Goal: Book appointment/travel/reservation

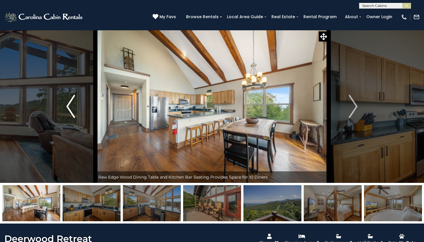
click at [76, 105] on button "Previous" at bounding box center [70, 106] width 49 height 153
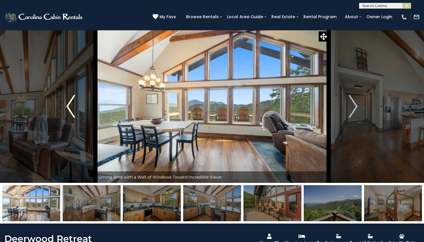
click at [76, 105] on button "Previous" at bounding box center [70, 106] width 49 height 153
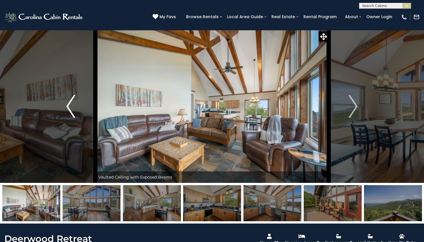
click at [76, 105] on button "Previous" at bounding box center [70, 106] width 49 height 153
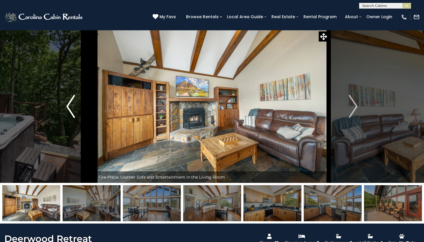
click at [76, 105] on button "Previous" at bounding box center [70, 106] width 49 height 153
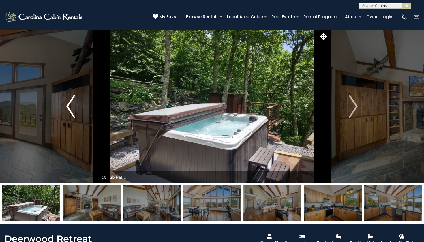
click at [76, 104] on button "Previous" at bounding box center [70, 106] width 49 height 153
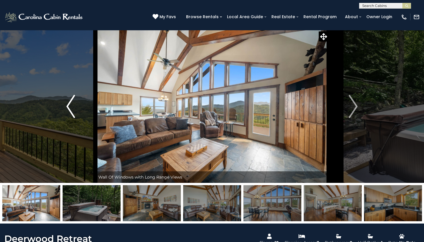
click at [76, 104] on button "Previous" at bounding box center [70, 106] width 49 height 153
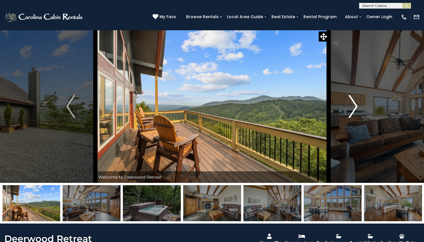
click at [355, 108] on img "Next" at bounding box center [353, 106] width 9 height 23
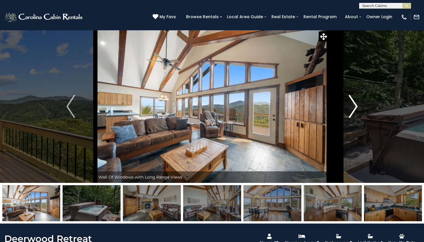
click at [355, 108] on img "Next" at bounding box center [353, 106] width 9 height 23
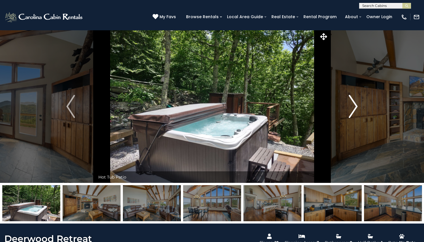
click at [355, 108] on img "Next" at bounding box center [353, 106] width 9 height 23
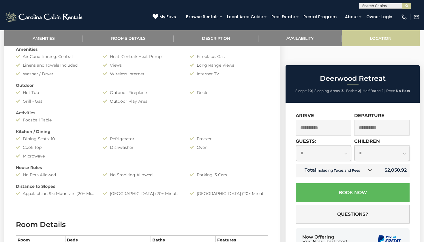
scroll to position [264, 0]
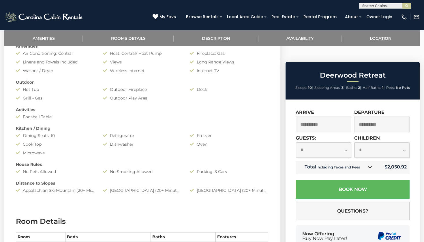
click at [328, 117] on input "**********" at bounding box center [324, 125] width 56 height 16
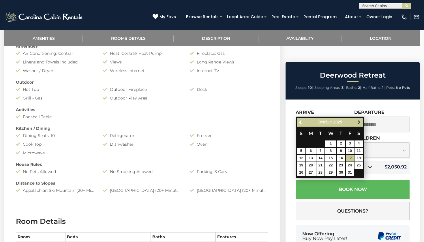
click at [360, 123] on span "Next" at bounding box center [359, 122] width 5 height 5
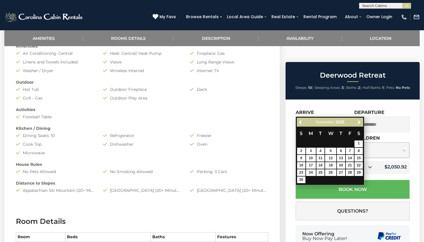
click at [360, 123] on span "Next" at bounding box center [359, 122] width 5 height 5
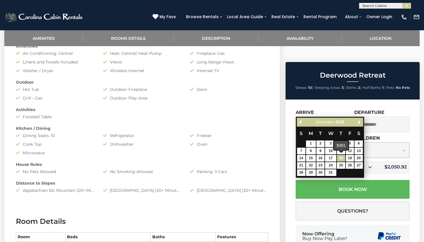
click at [340, 155] on link "18" at bounding box center [341, 158] width 8 height 7
type input "**********"
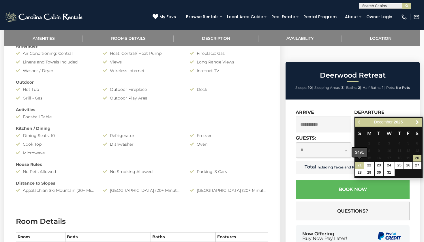
click at [360, 167] on link "21" at bounding box center [359, 165] width 8 height 7
type input "**********"
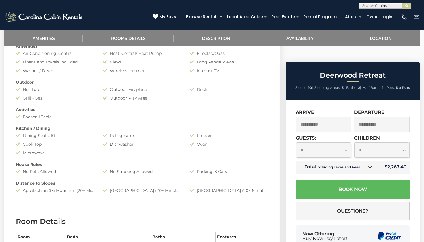
click at [370, 165] on icon at bounding box center [370, 167] width 4 height 4
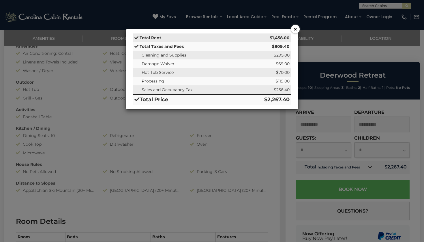
click at [296, 31] on button "×" at bounding box center [295, 29] width 9 height 9
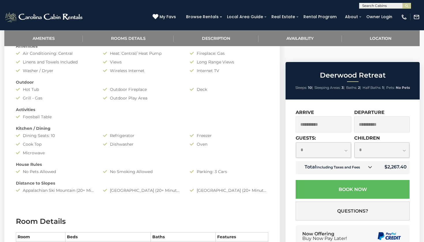
click at [325, 117] on input "**********" at bounding box center [324, 125] width 56 height 16
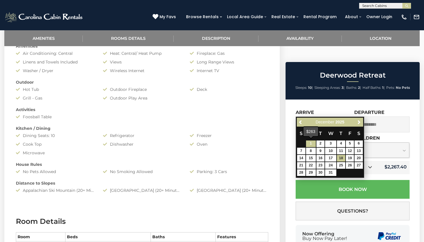
click at [312, 142] on link "1" at bounding box center [311, 143] width 10 height 7
type input "**********"
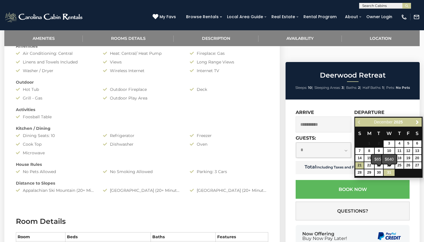
click at [387, 169] on link "31" at bounding box center [389, 172] width 11 height 7
type input "**********"
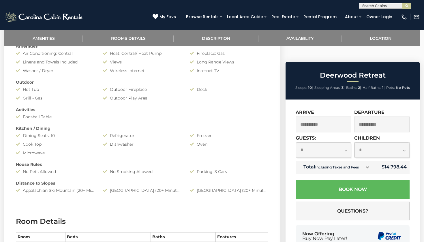
click at [368, 165] on icon at bounding box center [368, 167] width 4 height 4
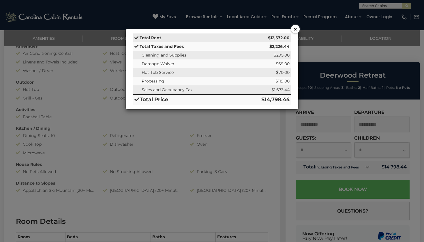
click at [294, 28] on button "×" at bounding box center [295, 29] width 9 height 9
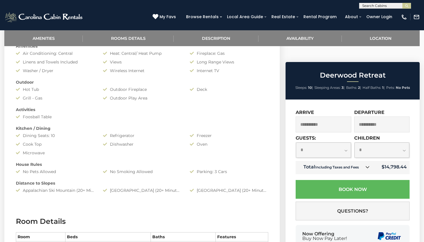
click at [316, 117] on input "**********" at bounding box center [324, 125] width 56 height 16
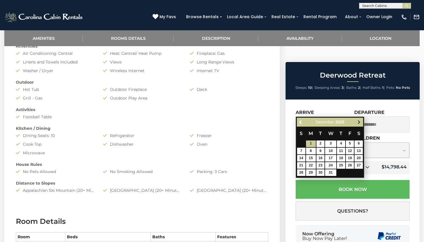
click at [357, 125] on link "Next" at bounding box center [358, 122] width 7 height 7
click at [344, 140] on th "T" at bounding box center [341, 134] width 9 height 14
click at [343, 145] on link "1" at bounding box center [341, 143] width 8 height 7
type input "**********"
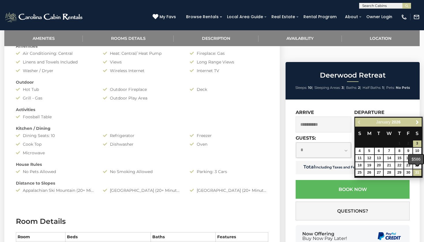
click at [417, 172] on link "31" at bounding box center [417, 172] width 8 height 7
type input "**********"
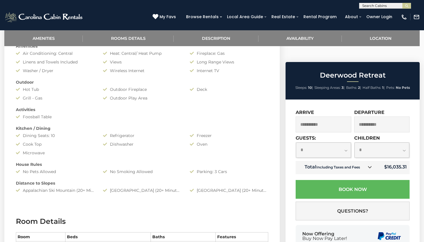
click at [371, 165] on icon at bounding box center [370, 167] width 4 height 4
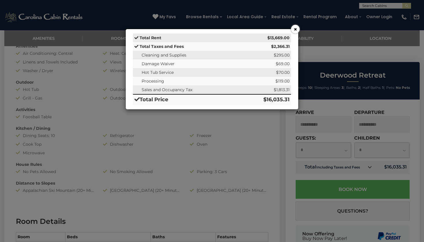
click at [295, 30] on button "×" at bounding box center [295, 29] width 9 height 9
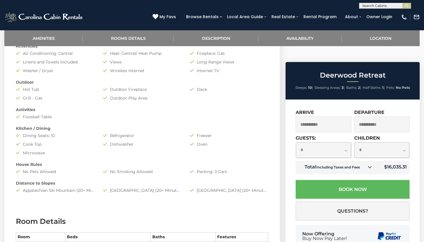
click at [327, 117] on input "**********" at bounding box center [324, 125] width 56 height 16
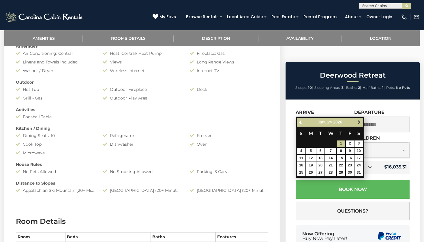
click at [357, 123] on span "Next" at bounding box center [359, 122] width 5 height 5
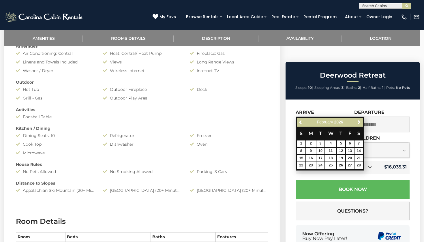
click at [357, 123] on span "Next" at bounding box center [359, 122] width 5 height 5
click at [303, 143] on link "1" at bounding box center [301, 143] width 8 height 7
type input "**********"
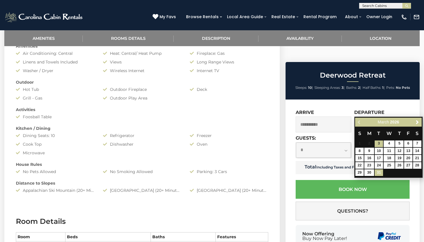
click at [379, 173] on link "31" at bounding box center [379, 172] width 8 height 7
type input "**********"
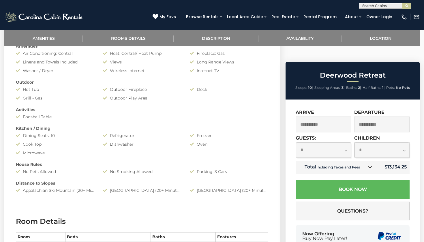
click at [370, 165] on icon at bounding box center [370, 167] width 4 height 4
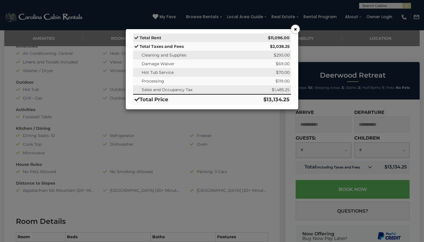
click at [294, 31] on button "×" at bounding box center [295, 29] width 9 height 9
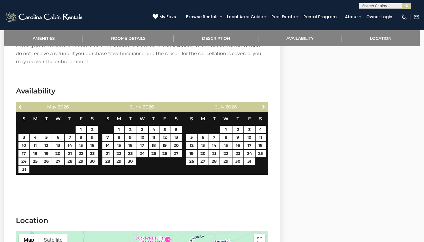
scroll to position [824, 0]
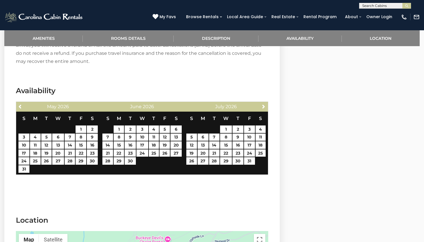
click at [25, 106] on div "Previous [DATE]" at bounding box center [58, 107] width 84 height 10
click at [20, 106] on span "Previous" at bounding box center [20, 106] width 5 height 5
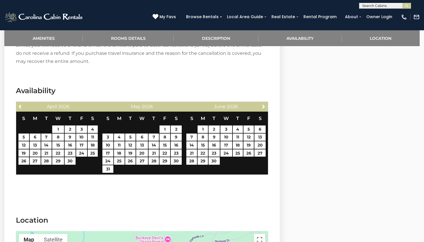
click at [20, 106] on span "Previous" at bounding box center [20, 106] width 5 height 5
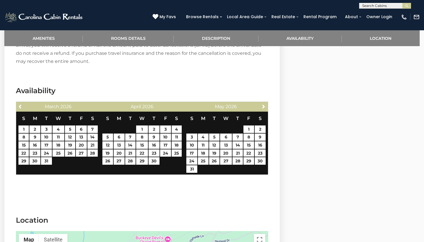
click at [20, 106] on span "Previous" at bounding box center [20, 106] width 5 height 5
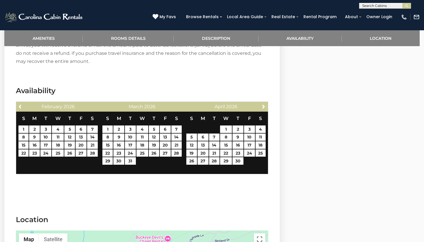
click at [20, 106] on span "Previous" at bounding box center [20, 106] width 5 height 5
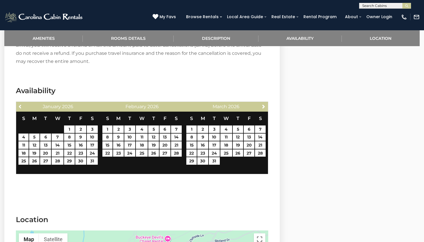
click at [20, 106] on span "Previous" at bounding box center [20, 106] width 5 height 5
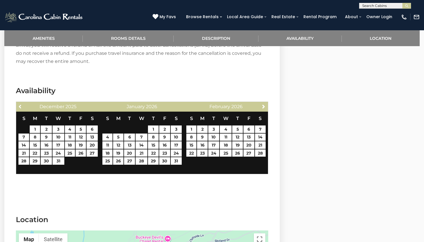
click at [20, 106] on span "Previous" at bounding box center [20, 106] width 5 height 5
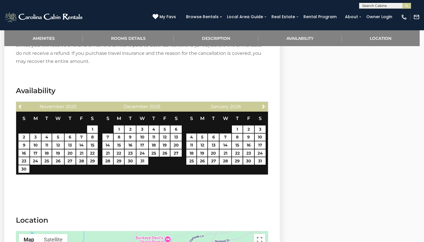
click at [20, 106] on span "Previous" at bounding box center [20, 106] width 5 height 5
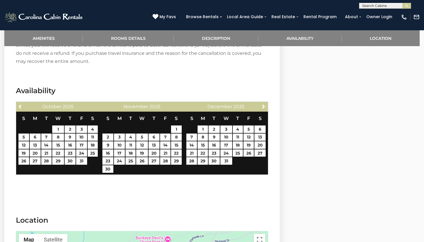
click at [20, 106] on span "Previous" at bounding box center [20, 106] width 5 height 5
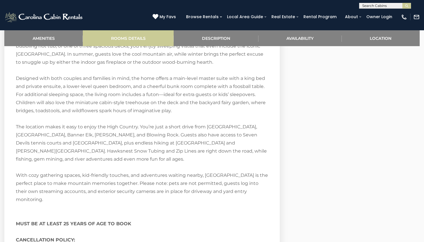
scroll to position [613, 0]
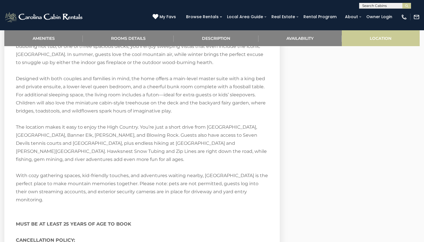
click at [371, 36] on link "Location" at bounding box center [381, 38] width 78 height 16
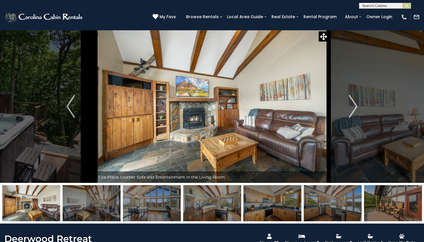
scroll to position [0, 0]
click at [357, 104] on img "Next" at bounding box center [353, 106] width 9 height 23
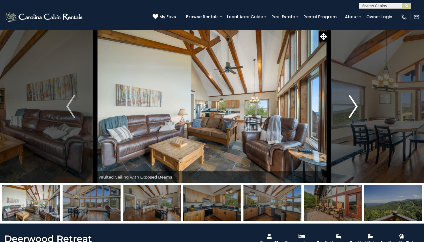
click at [357, 104] on img "Next" at bounding box center [353, 106] width 9 height 23
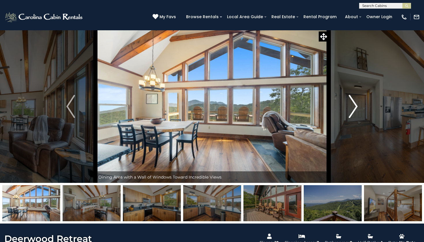
click at [357, 104] on img "Next" at bounding box center [353, 106] width 9 height 23
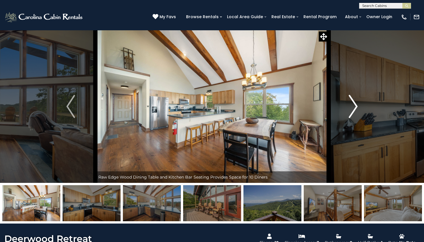
click at [357, 104] on img "Next" at bounding box center [353, 106] width 9 height 23
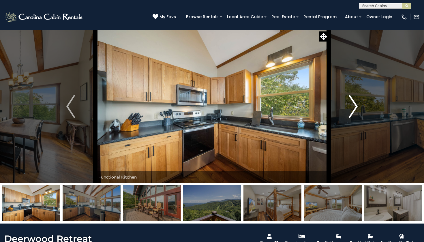
click at [357, 104] on img "Next" at bounding box center [353, 106] width 9 height 23
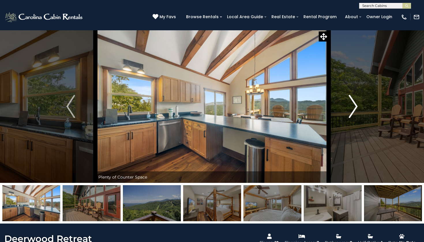
click at [357, 104] on img "Next" at bounding box center [353, 106] width 9 height 23
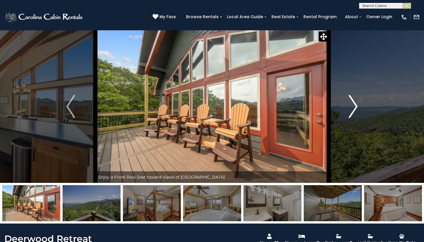
click at [357, 104] on img "Next" at bounding box center [353, 106] width 9 height 23
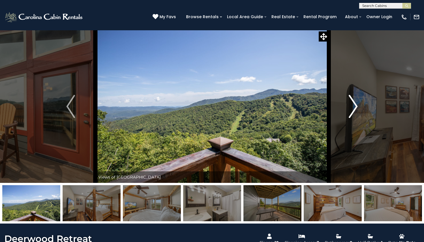
click at [357, 104] on img "Next" at bounding box center [353, 106] width 9 height 23
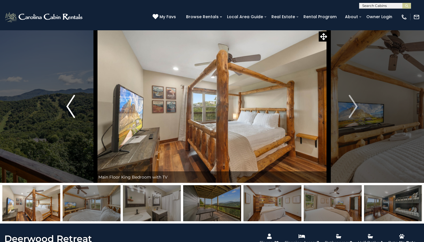
click at [78, 105] on button "Previous" at bounding box center [70, 106] width 49 height 153
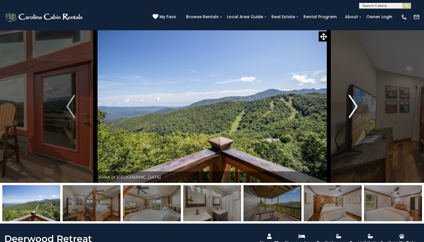
click at [352, 106] on img "Next" at bounding box center [353, 106] width 9 height 23
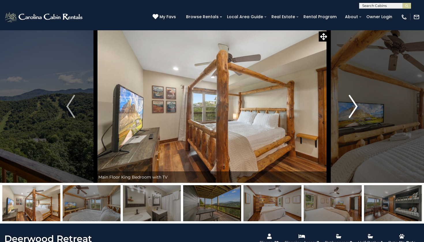
click at [352, 107] on img "Next" at bounding box center [353, 106] width 9 height 23
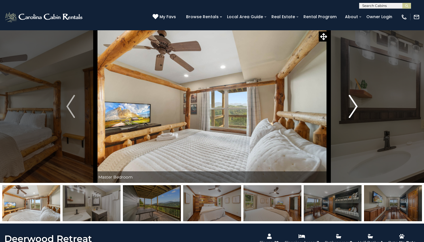
click at [352, 107] on img "Next" at bounding box center [353, 106] width 9 height 23
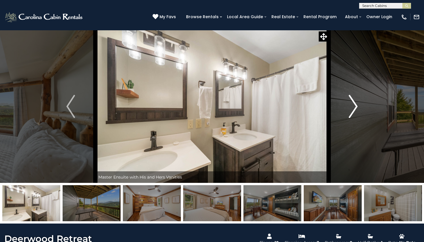
click at [352, 107] on img "Next" at bounding box center [353, 106] width 9 height 23
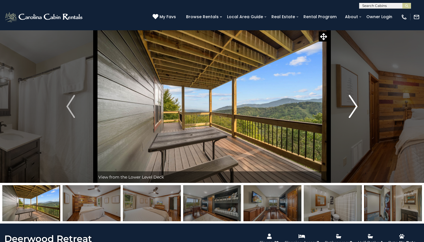
click at [352, 107] on img "Next" at bounding box center [353, 106] width 9 height 23
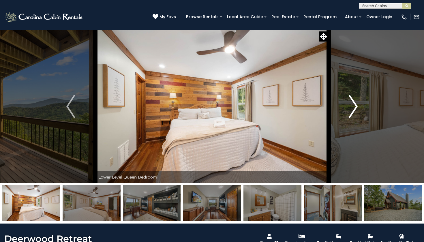
click at [352, 107] on img "Next" at bounding box center [353, 106] width 9 height 23
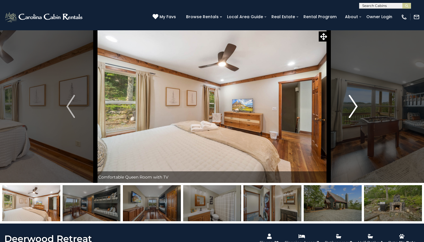
click at [352, 107] on img "Next" at bounding box center [353, 106] width 9 height 23
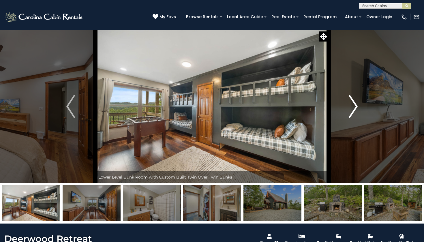
click at [352, 107] on img "Next" at bounding box center [353, 106] width 9 height 23
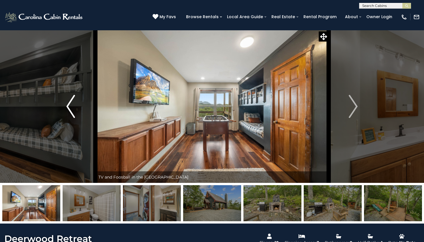
click at [72, 102] on img "Previous" at bounding box center [70, 106] width 9 height 23
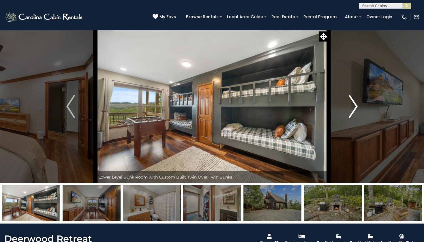
click at [355, 104] on img "Next" at bounding box center [353, 106] width 9 height 23
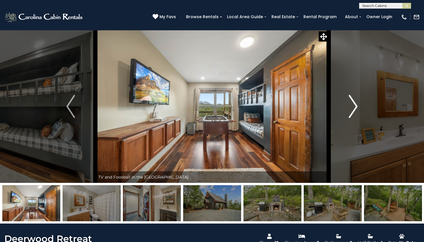
click at [355, 104] on img "Next" at bounding box center [353, 106] width 9 height 23
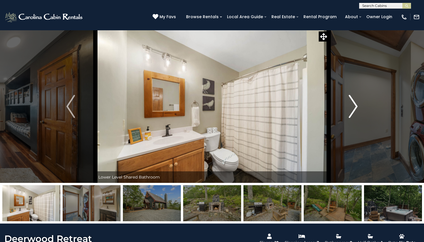
click at [355, 105] on img "Next" at bounding box center [353, 106] width 9 height 23
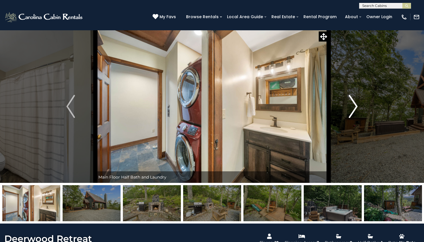
click at [355, 105] on img "Next" at bounding box center [353, 106] width 9 height 23
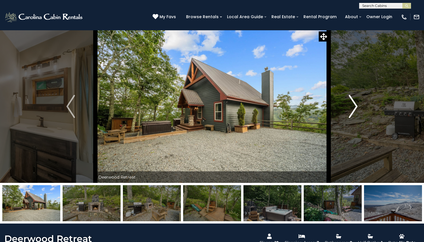
click at [355, 105] on img "Next" at bounding box center [353, 106] width 9 height 23
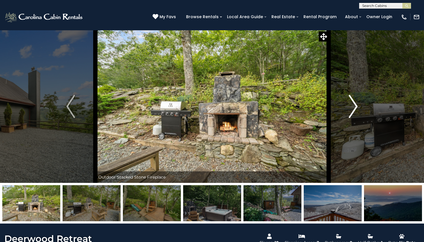
click at [355, 105] on img "Next" at bounding box center [353, 106] width 9 height 23
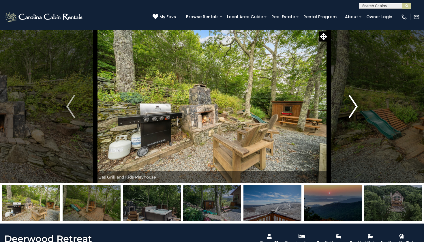
click at [355, 105] on img "Next" at bounding box center [353, 106] width 9 height 23
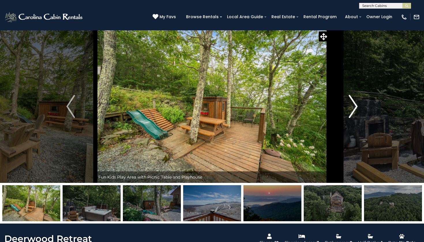
click at [355, 105] on img "Next" at bounding box center [353, 106] width 9 height 23
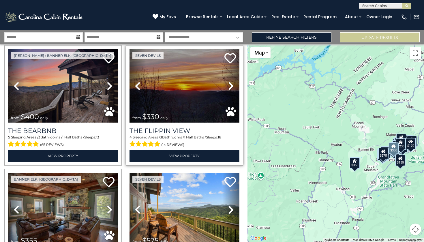
scroll to position [18, 0]
